Goal: Information Seeking & Learning: Understand process/instructions

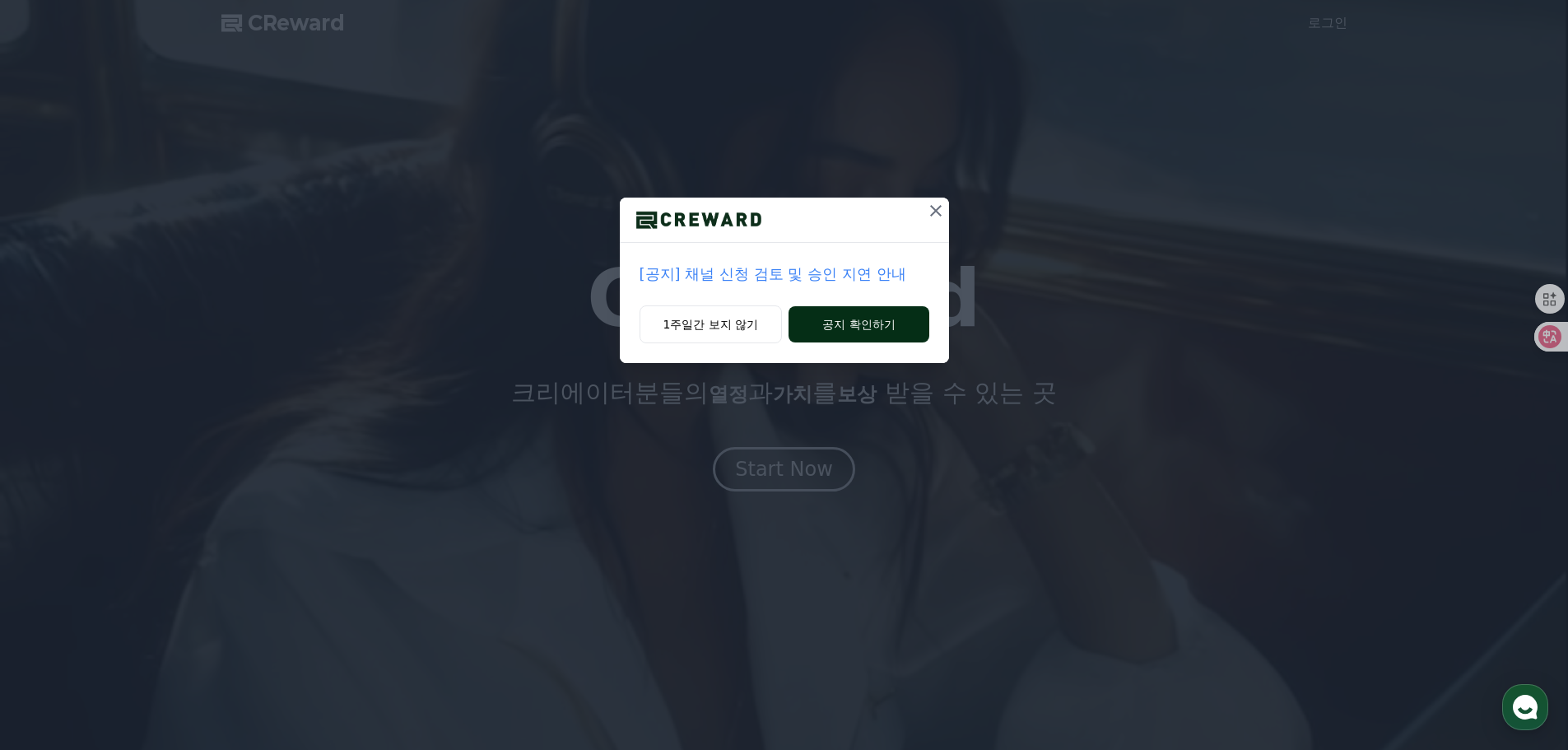
click at [853, 325] on button "공지 확인하기" at bounding box center [858, 323] width 140 height 36
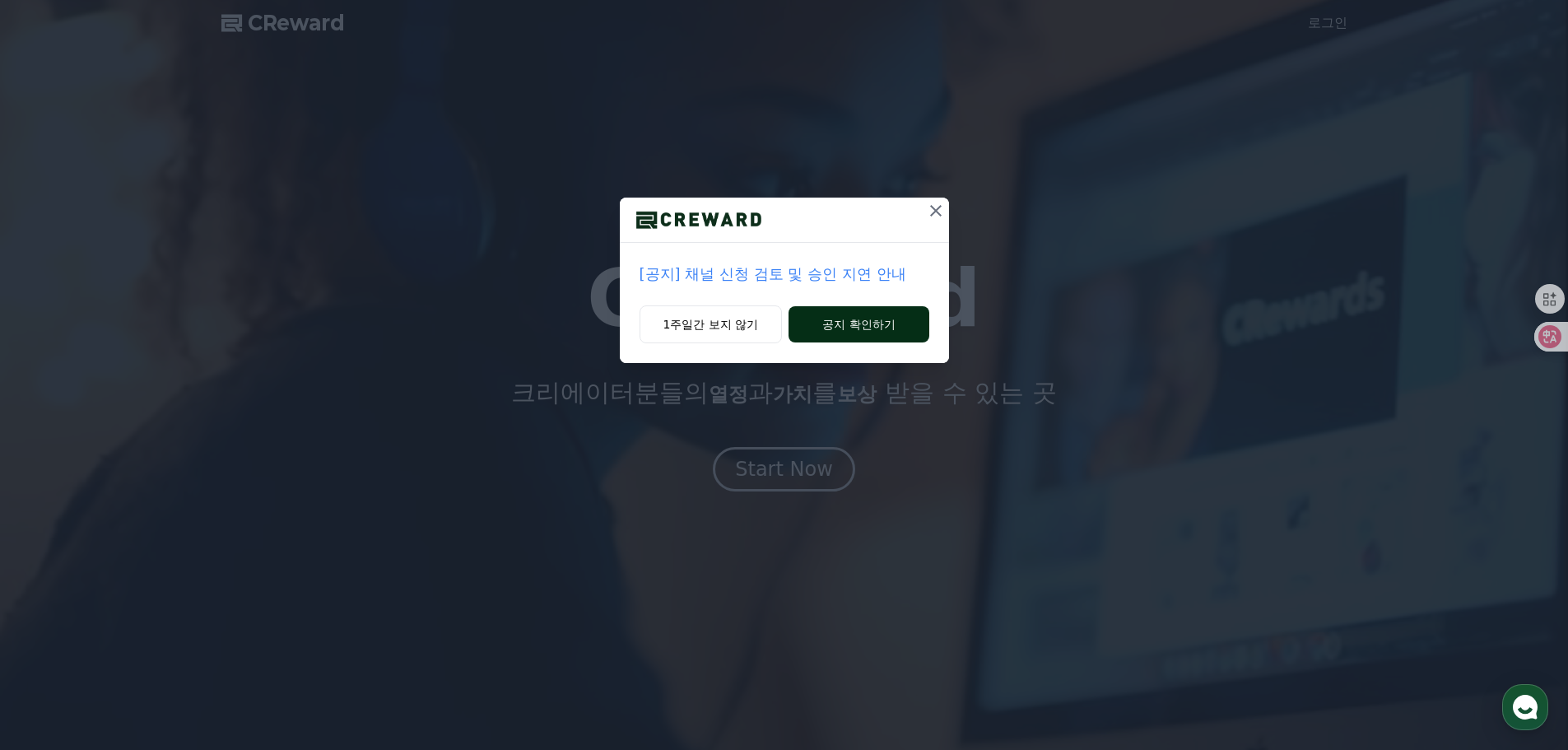
click at [848, 332] on button "공지 확인하기" at bounding box center [858, 323] width 140 height 36
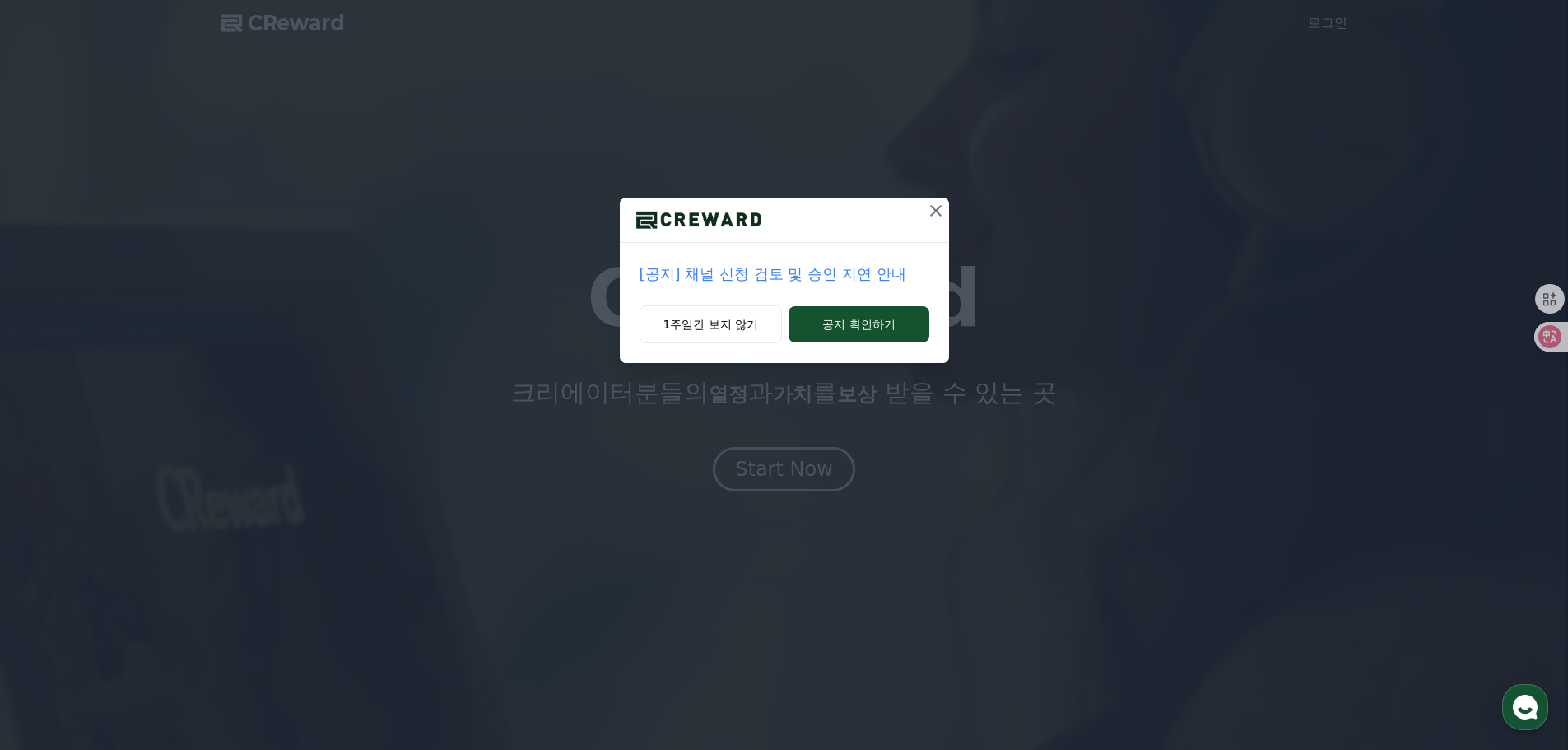
click at [931, 208] on icon at bounding box center [935, 211] width 19 height 19
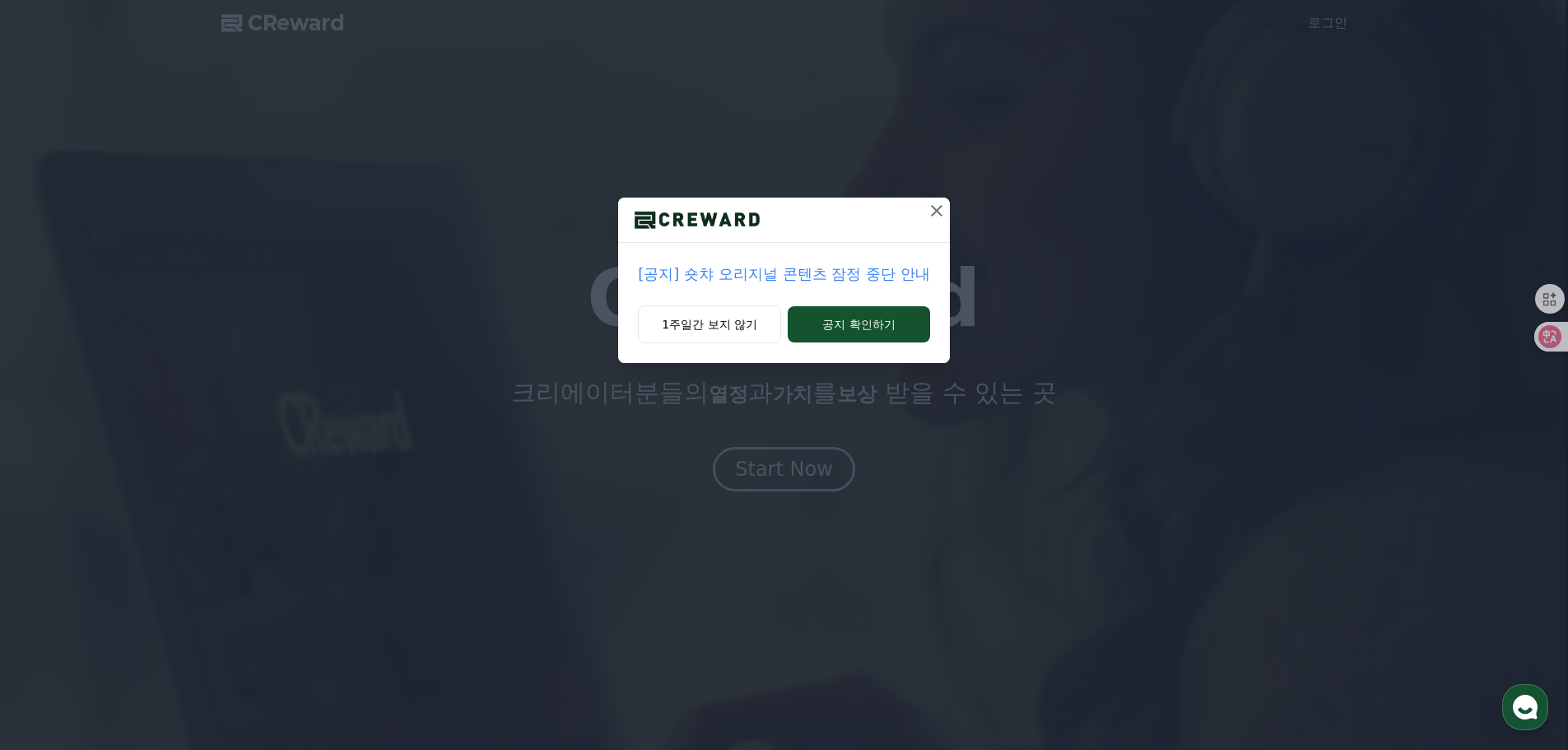
click at [935, 214] on icon at bounding box center [936, 211] width 19 height 19
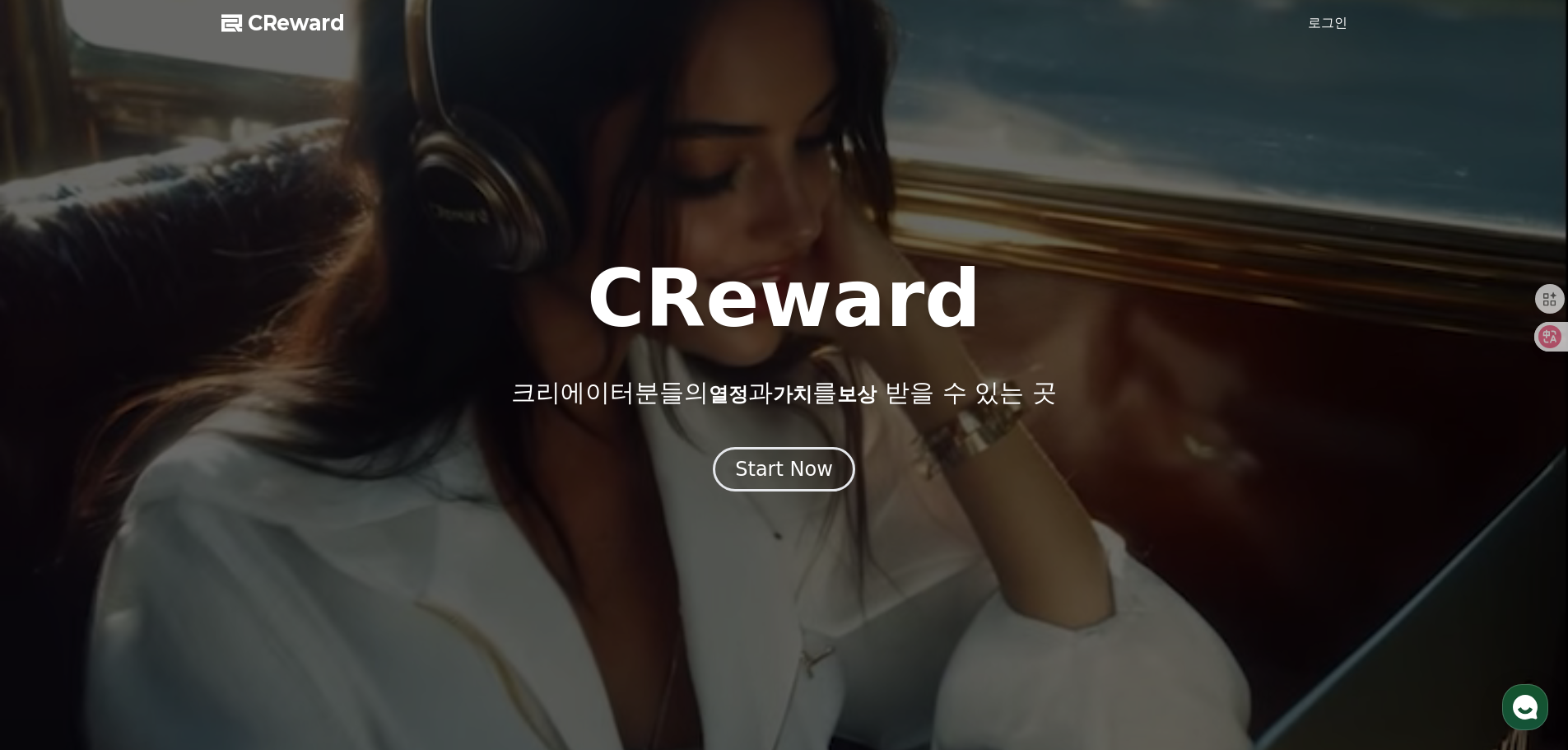
click at [1323, 21] on link "로그인" at bounding box center [1327, 23] width 40 height 19
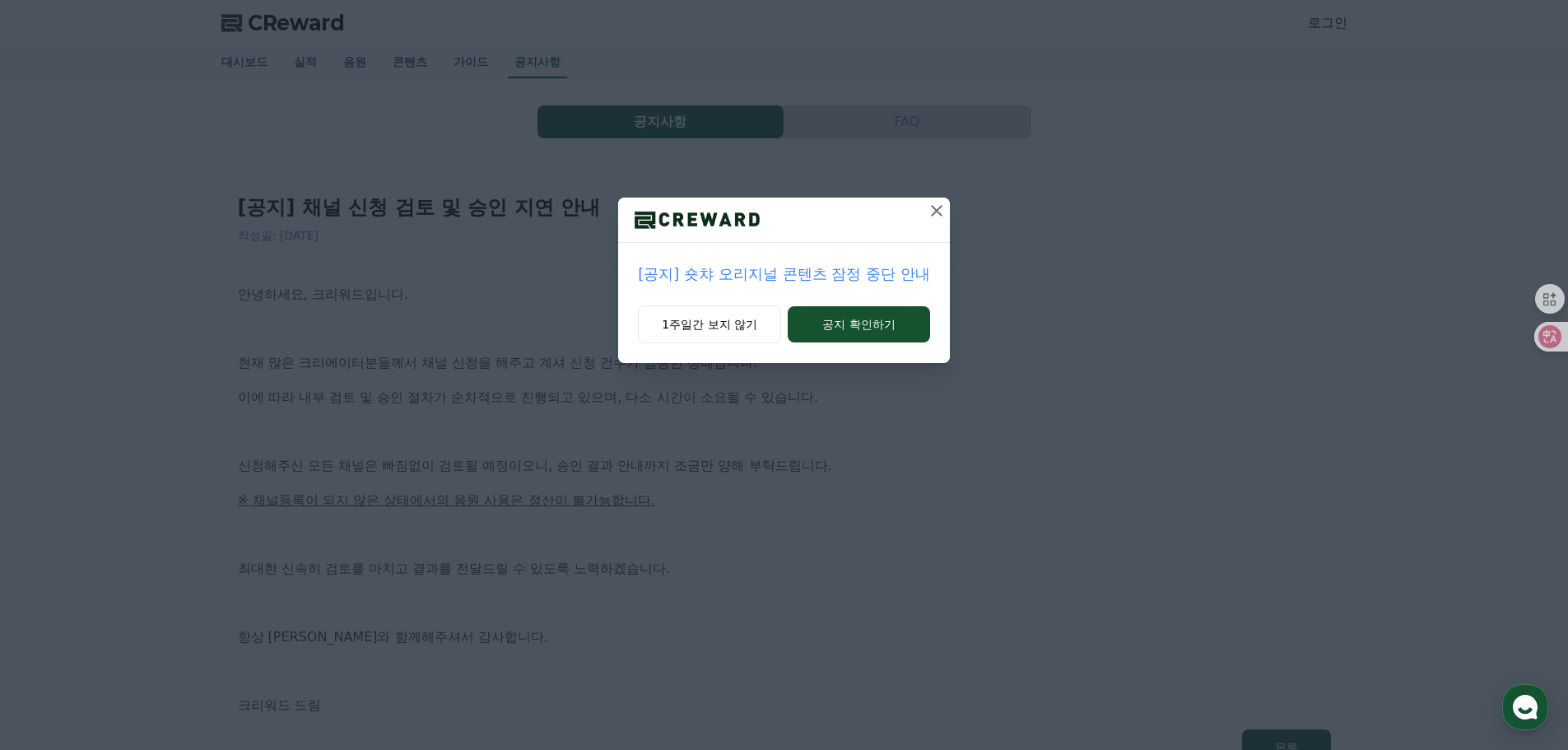
drag, startPoint x: 925, startPoint y: 223, endPoint x: 950, endPoint y: 212, distance: 27.3
click at [927, 223] on button at bounding box center [936, 211] width 26 height 26
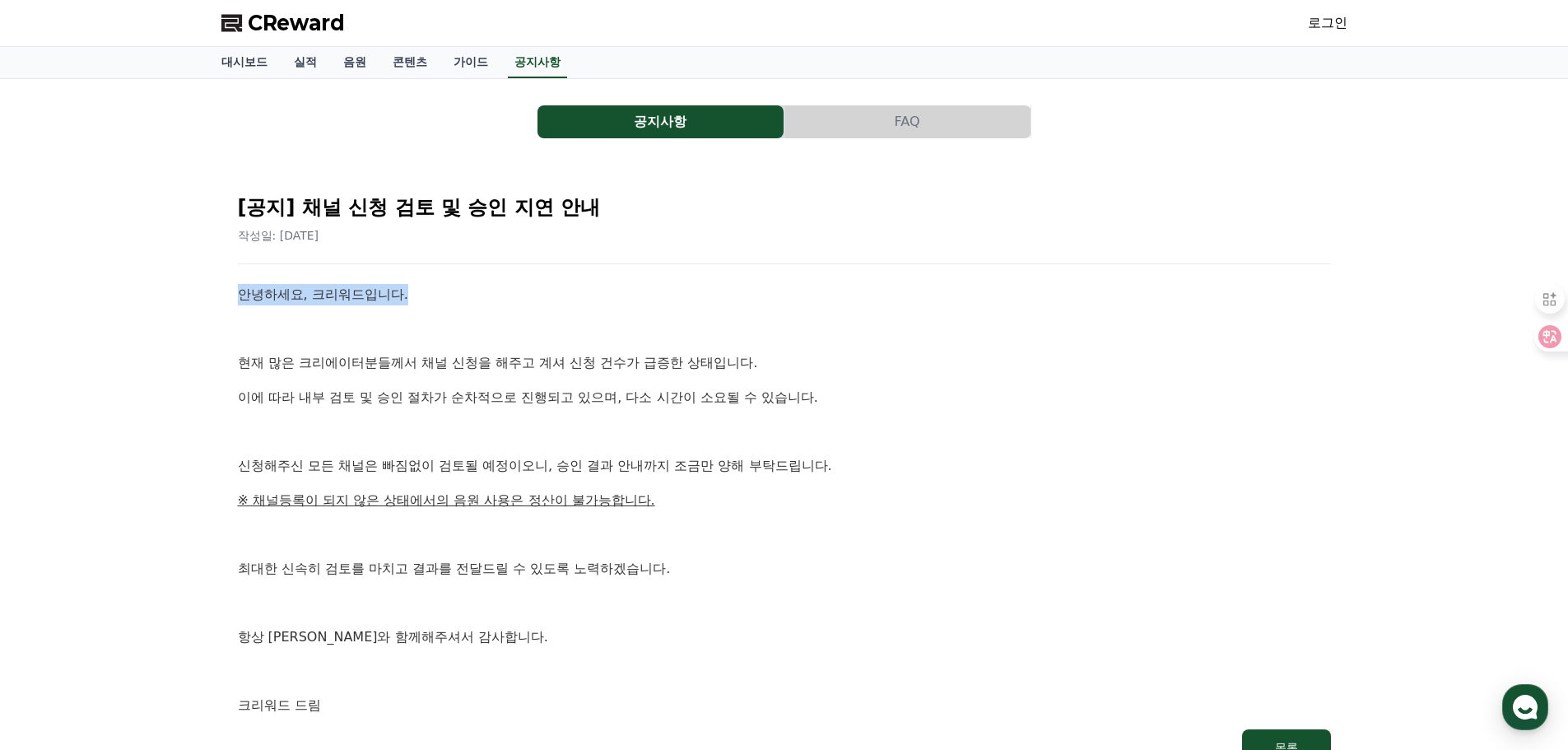
drag, startPoint x: 237, startPoint y: 298, endPoint x: 528, endPoint y: 299, distance: 291.0
click at [520, 297] on p "안녕하세요, 크리워드입니다." at bounding box center [784, 295] width 1093 height 21
click at [584, 309] on div "안녕하세요, 크리워드입니다. 현재 많은 크리에이터분들께서 채널 신청을 해주고 계셔 신청 건수가 급증한 상태입니다. 이에 따라 내부 검토 및 승…" at bounding box center [784, 500] width 1093 height 432
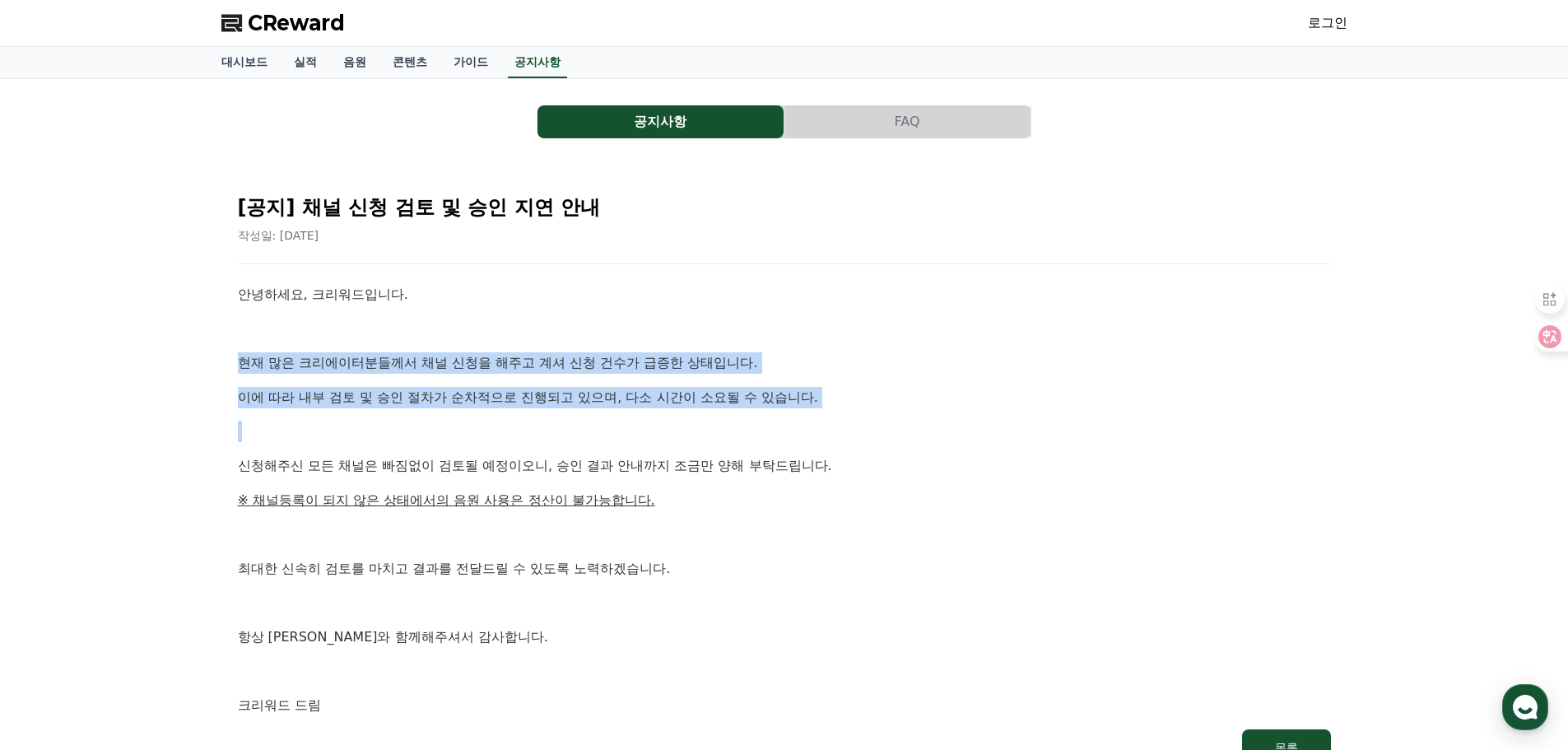
drag, startPoint x: 231, startPoint y: 368, endPoint x: 745, endPoint y: 410, distance: 515.7
click at [745, 410] on div "[공지] 채널 신청 검토 및 승인 지연 안내 작성일: 2025-09-26 안녕하세요, 크리워드입니다. 현재 많은 크리에이터분들께서 채널 신청을…" at bounding box center [784, 473] width 1113 height 603
click at [248, 66] on link "대시보드" at bounding box center [245, 62] width 73 height 31
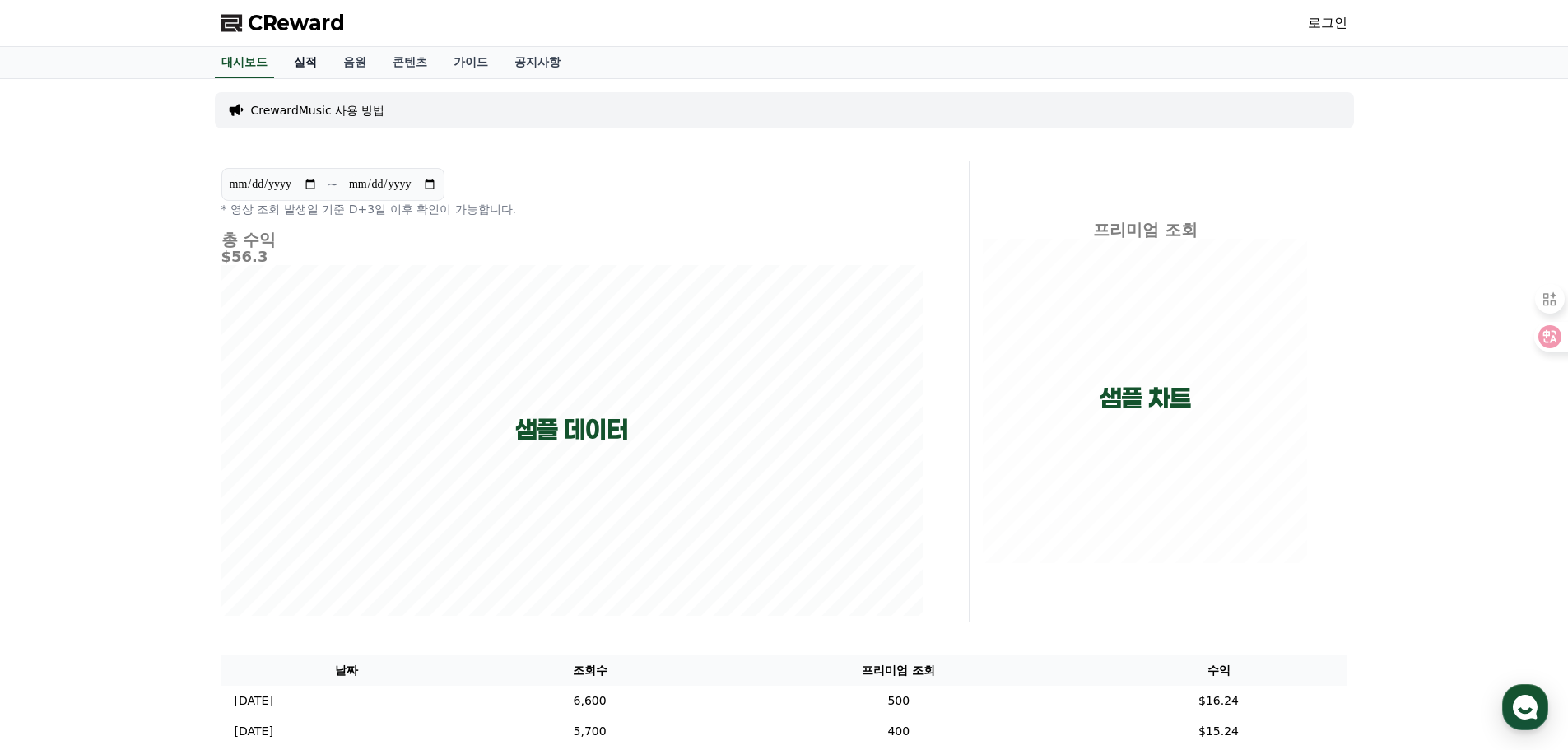
click at [295, 62] on link "실적" at bounding box center [305, 62] width 49 height 31
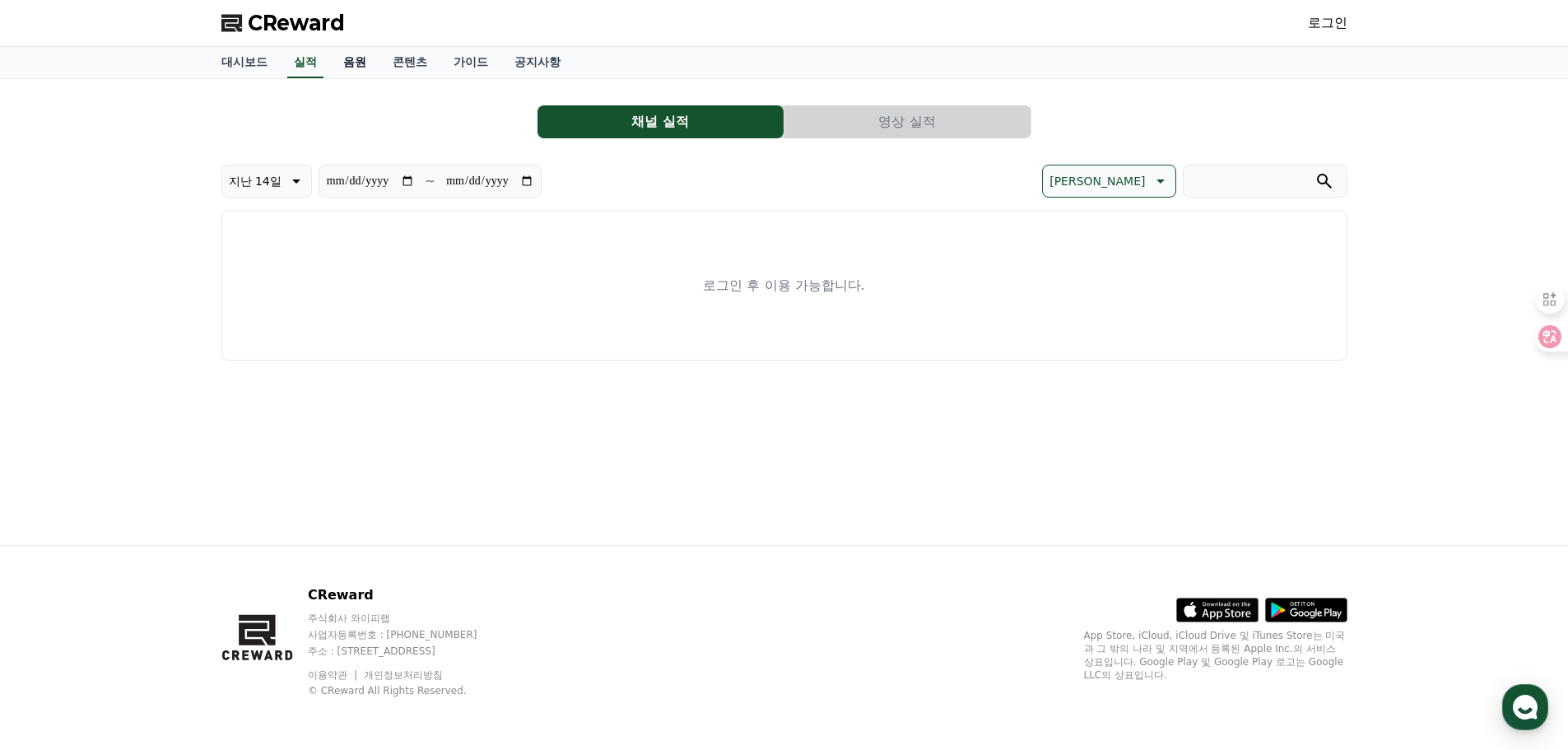
click at [355, 61] on link "음원" at bounding box center [354, 62] width 49 height 31
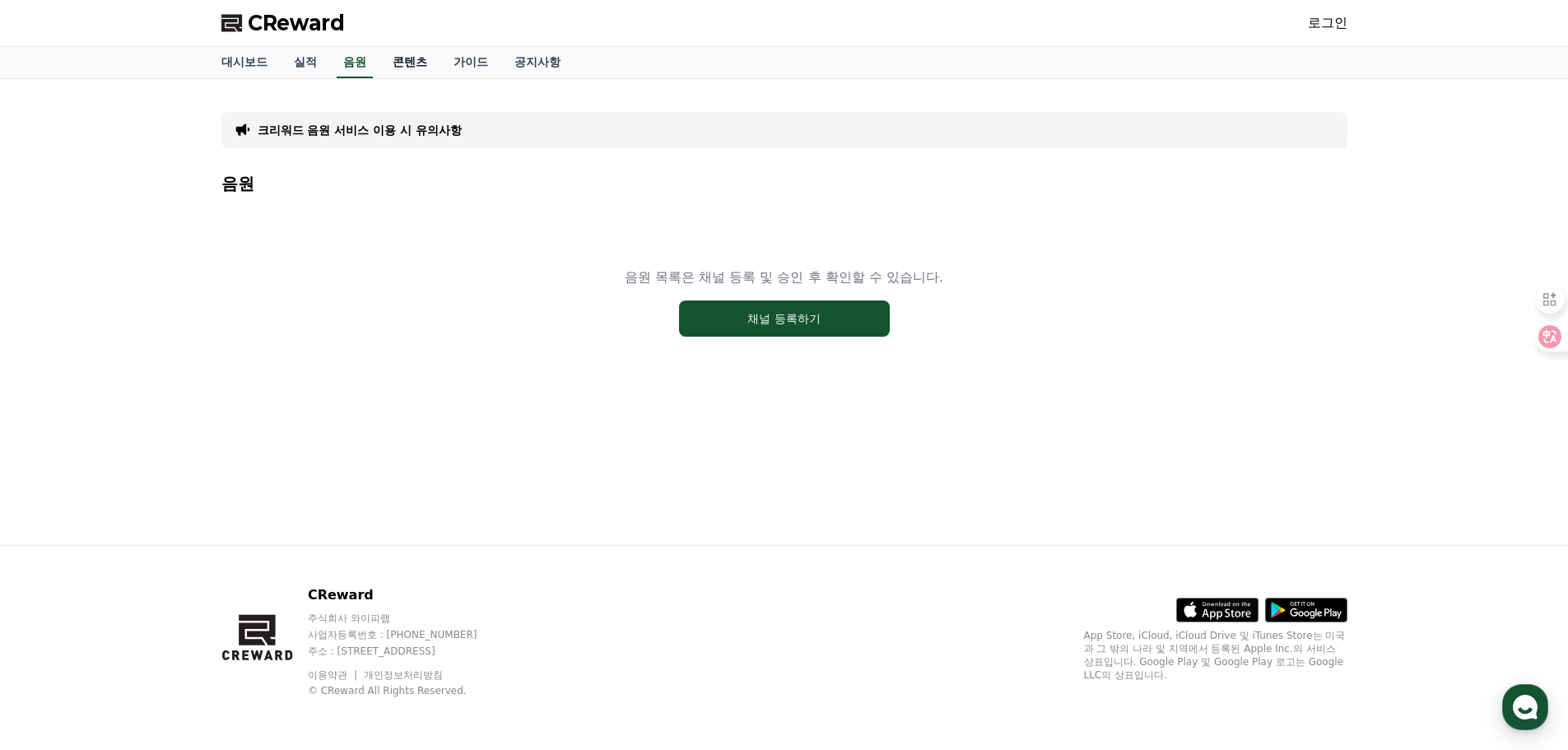
click at [409, 65] on link "콘텐츠" at bounding box center [409, 62] width 61 height 31
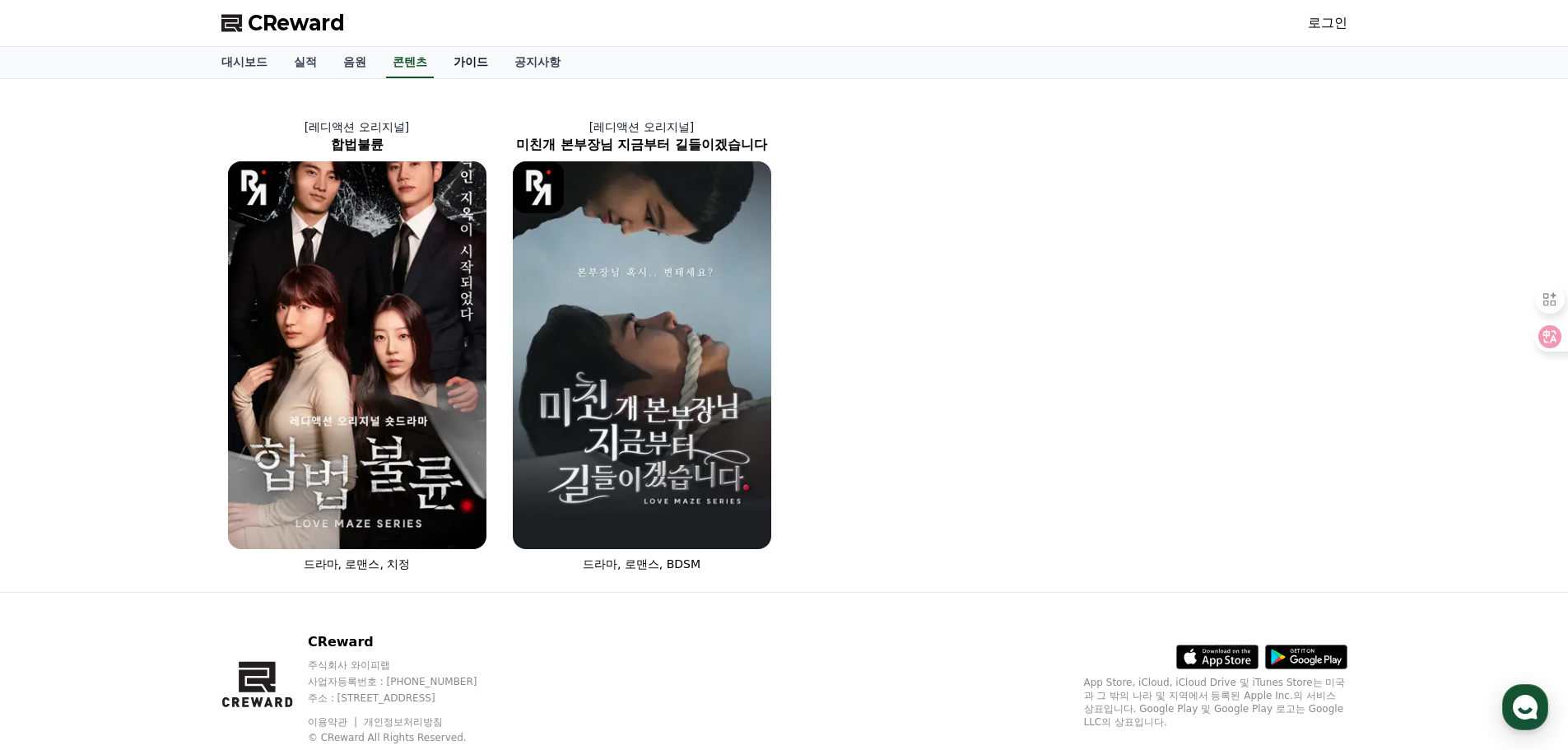
click at [480, 62] on link "가이드" at bounding box center [471, 62] width 61 height 31
